Goal: Information Seeking & Learning: Find specific fact

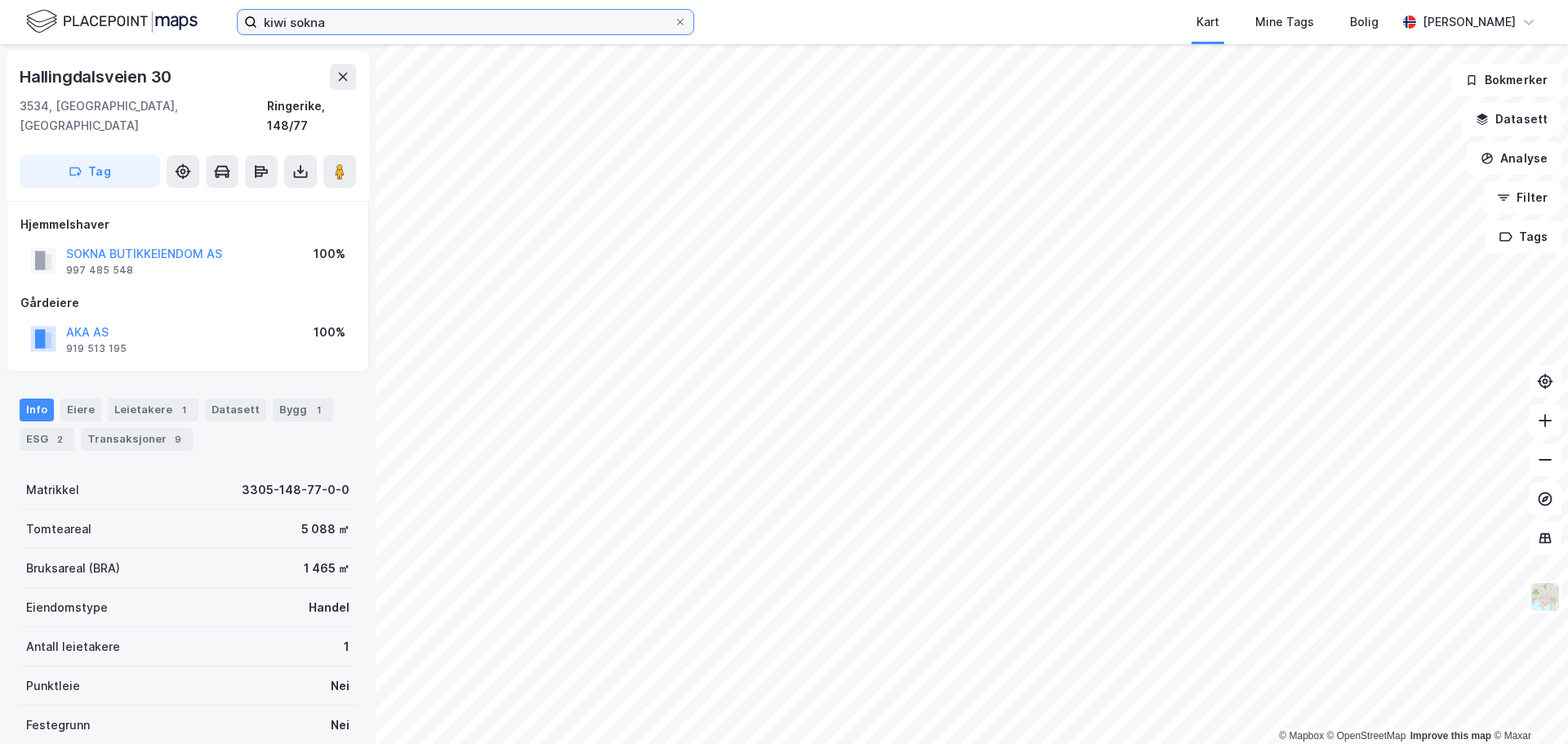
click at [581, 33] on input "kiwi sokna" at bounding box center [465, 22] width 416 height 25
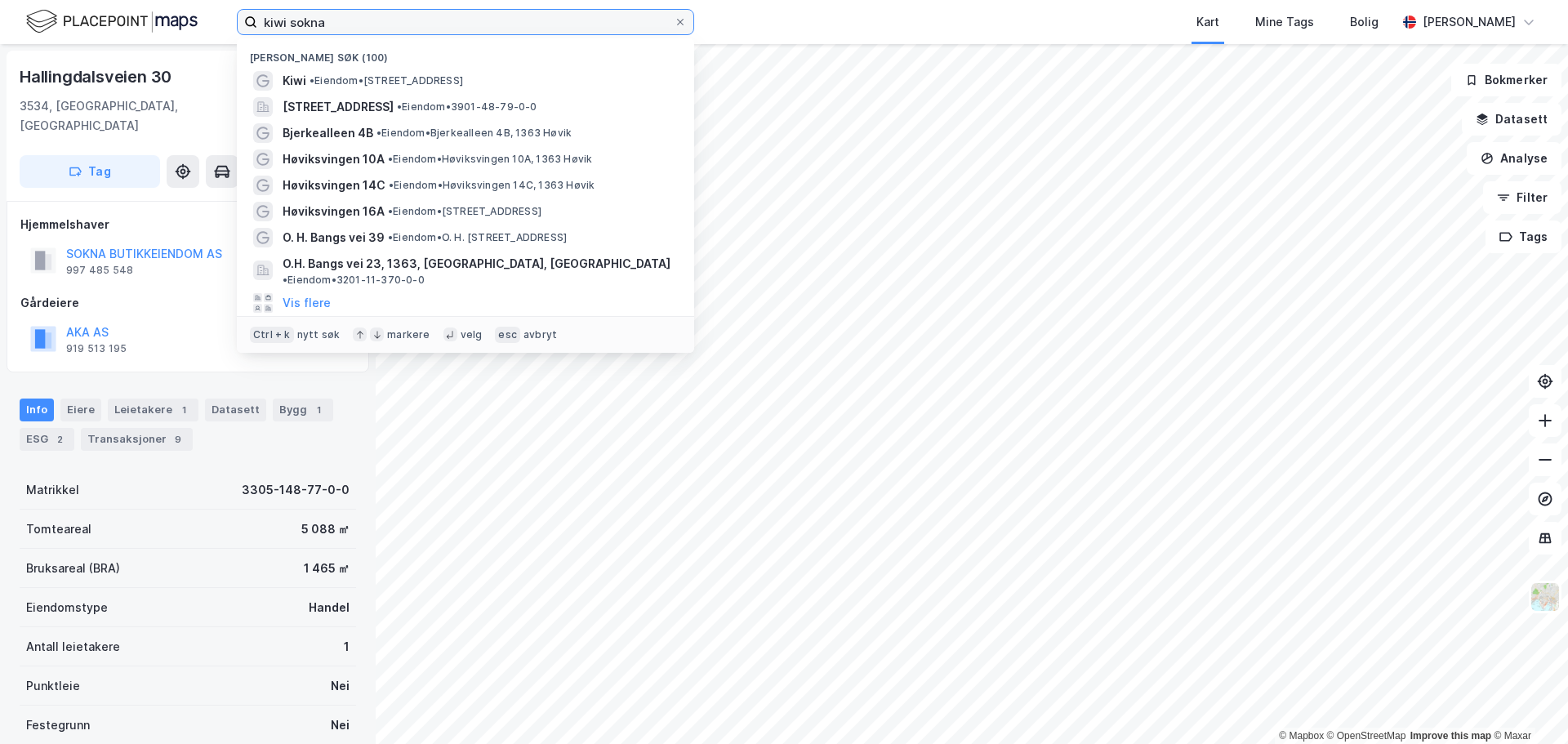
click at [581, 33] on input "kiwi sokna" at bounding box center [465, 22] width 416 height 25
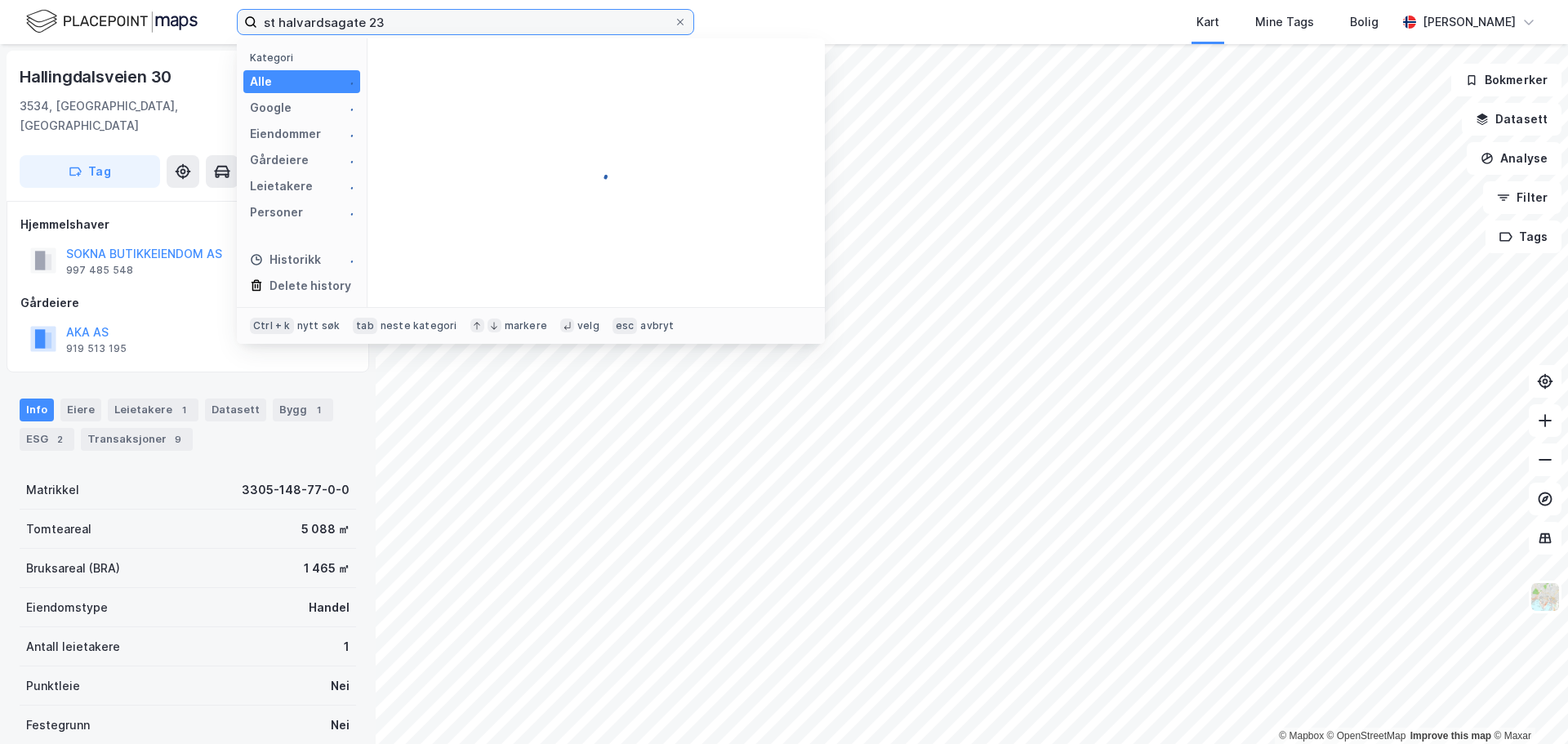
type input "st halvardsagate 23"
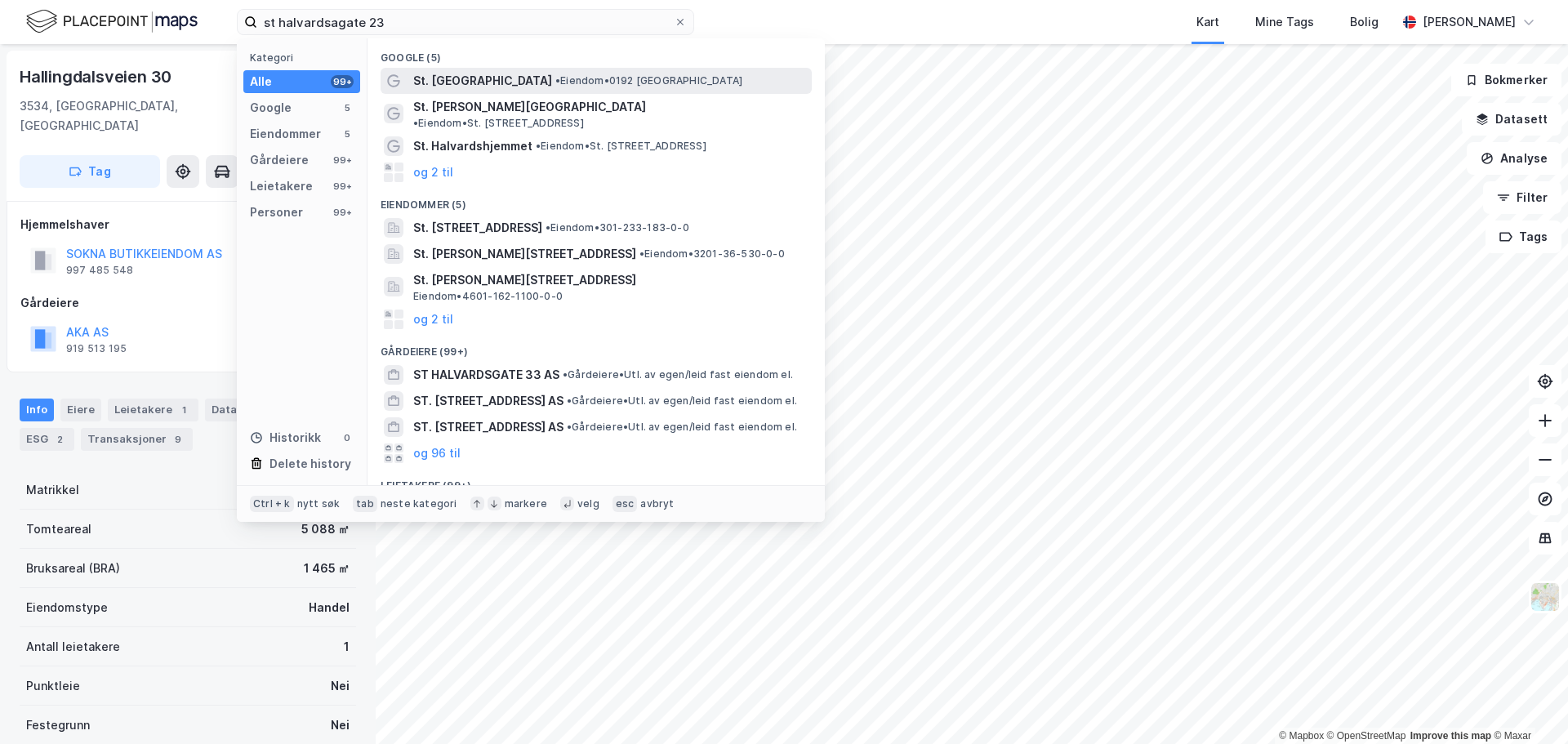
click at [556, 86] on span "• Eiendom • 0192 [GEOGRAPHIC_DATA]" at bounding box center [649, 81] width 187 height 13
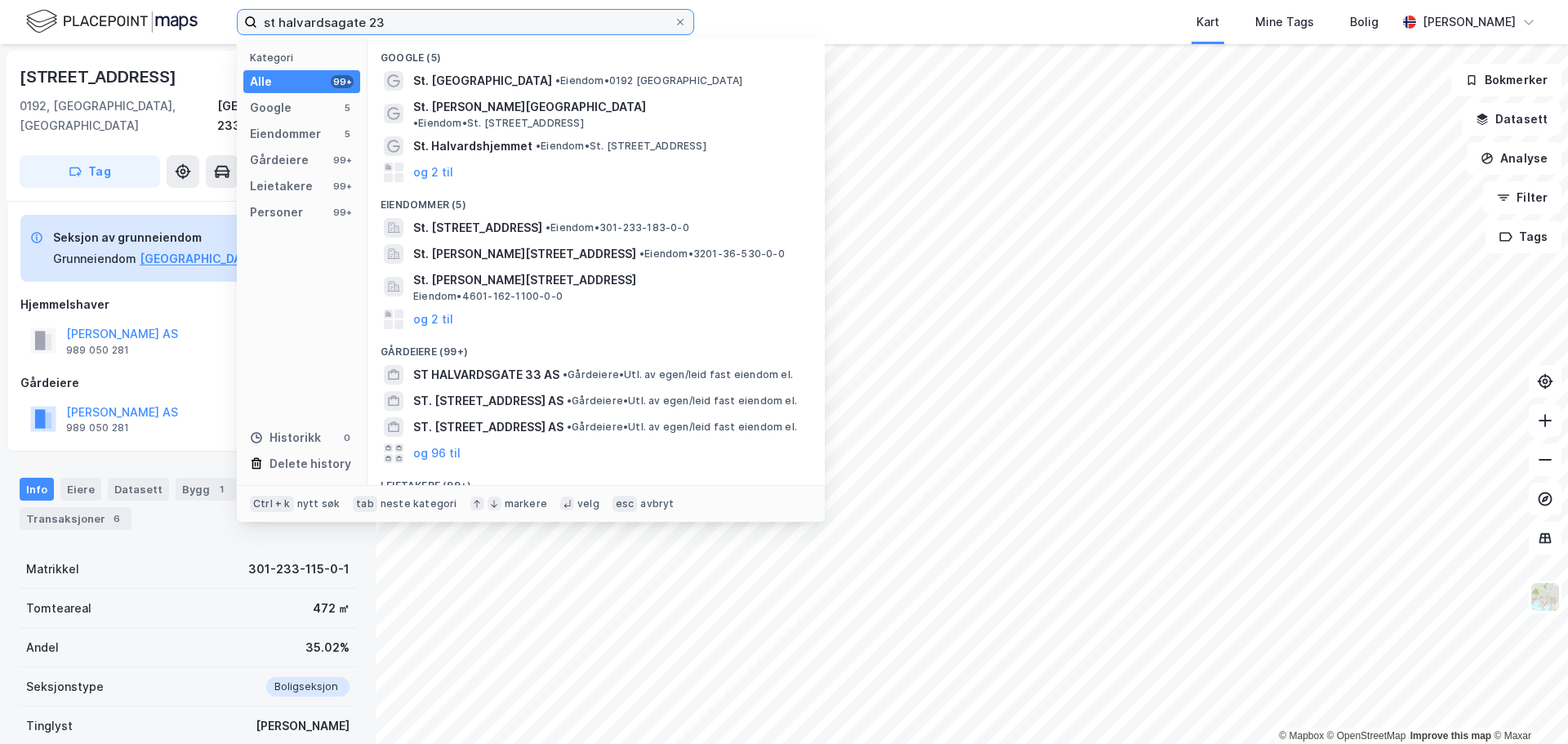
click at [581, 30] on input "st halvardsagate 23" at bounding box center [465, 22] width 416 height 25
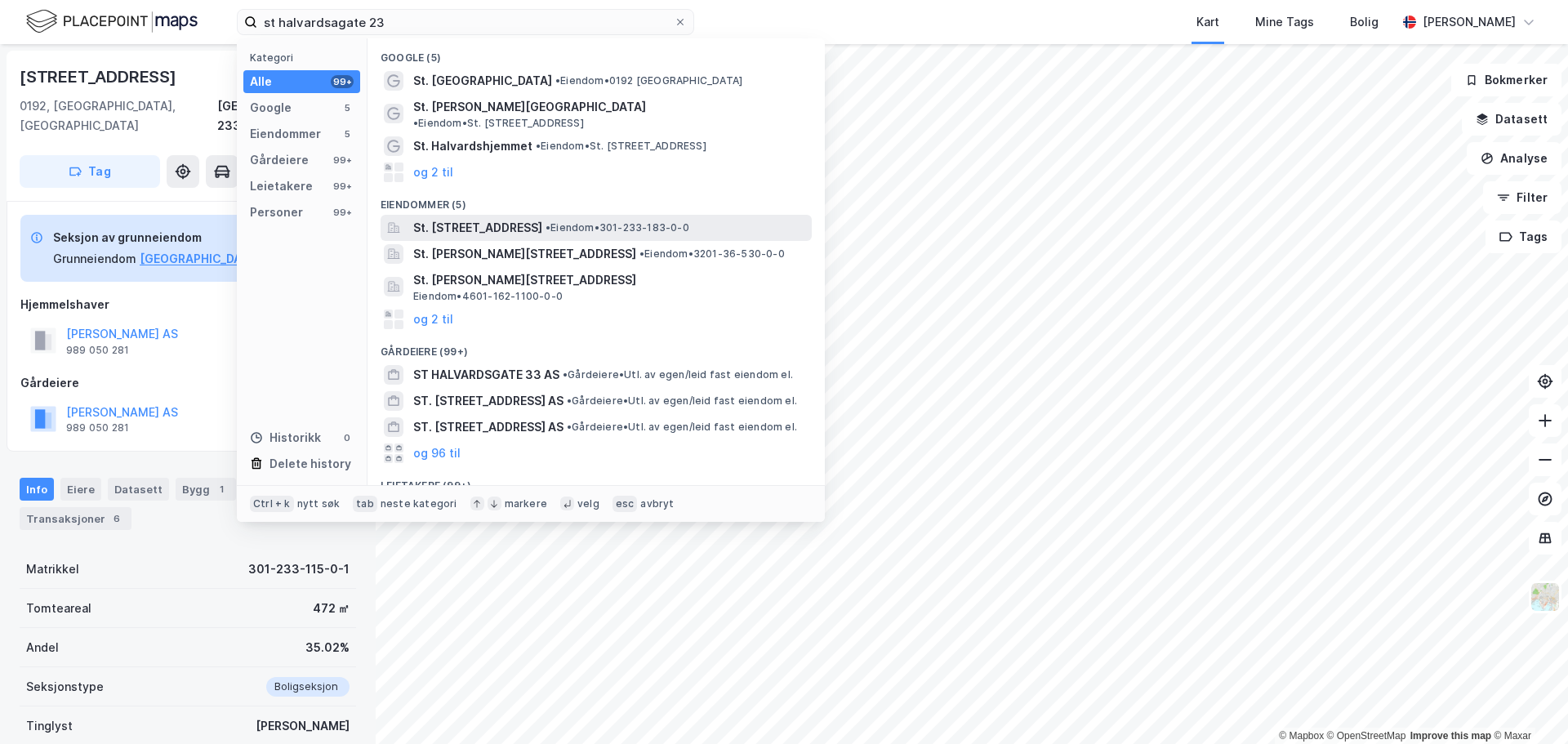
click at [530, 218] on span "St. [STREET_ADDRESS]" at bounding box center [478, 227] width 129 height 19
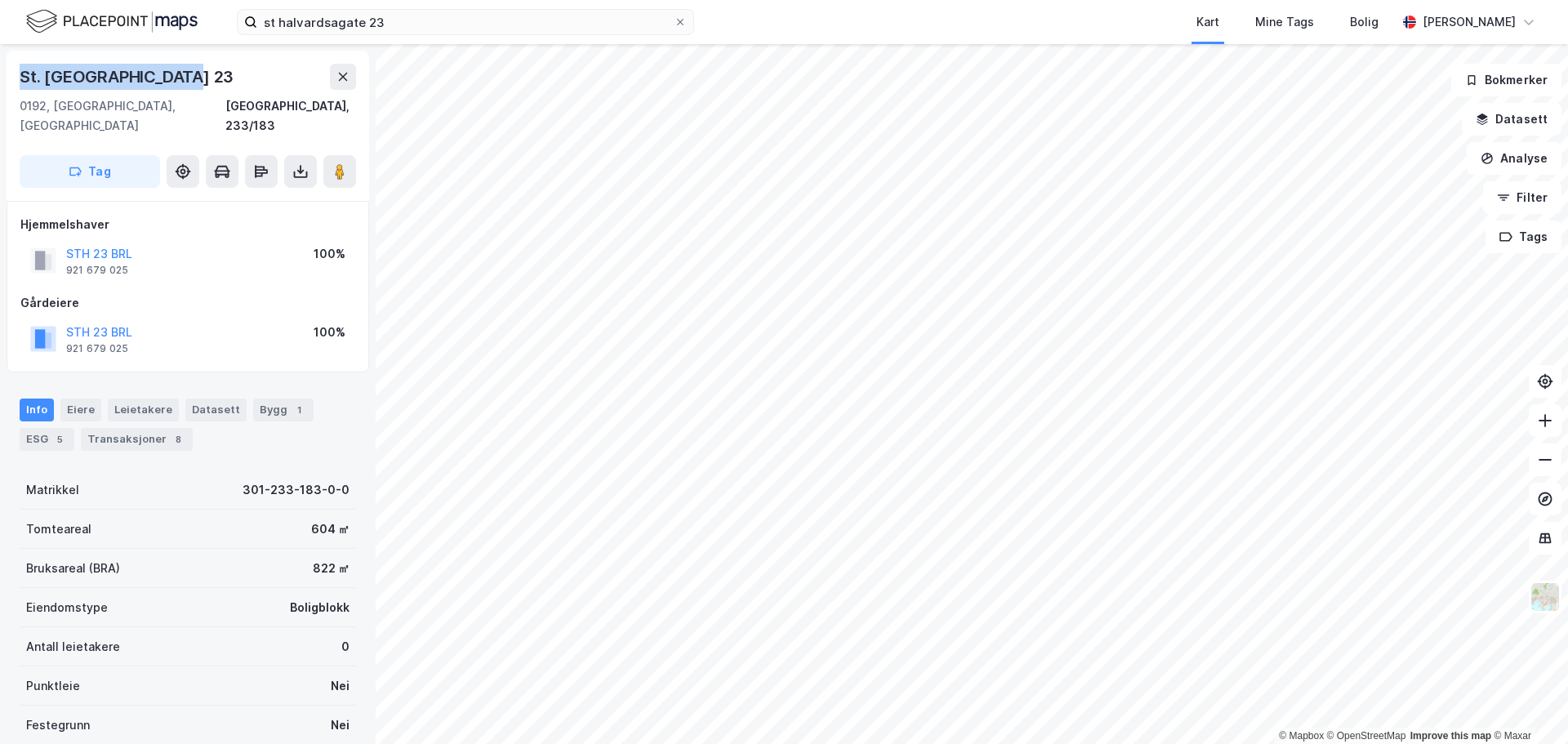
drag, startPoint x: 183, startPoint y: 78, endPoint x: 17, endPoint y: 67, distance: 166.4
click at [17, 67] on div "St. [STREET_ADDRESS]" at bounding box center [188, 125] width 363 height 150
copy div "St. [GEOGRAPHIC_DATA] 23"
